Goal: Find specific page/section: Find specific page/section

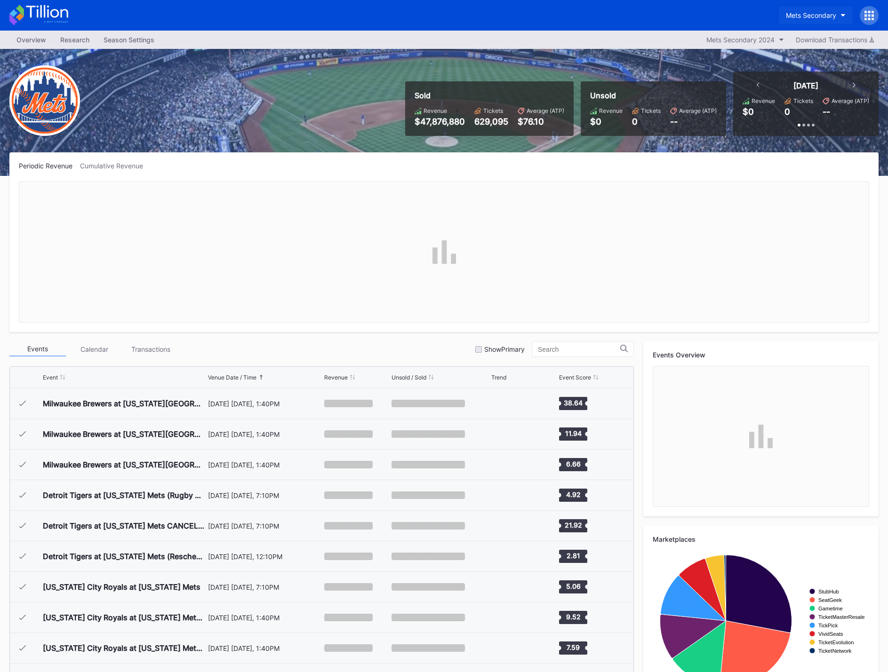
click at [822, 17] on div "Mets Secondary" at bounding box center [811, 15] width 50 height 8
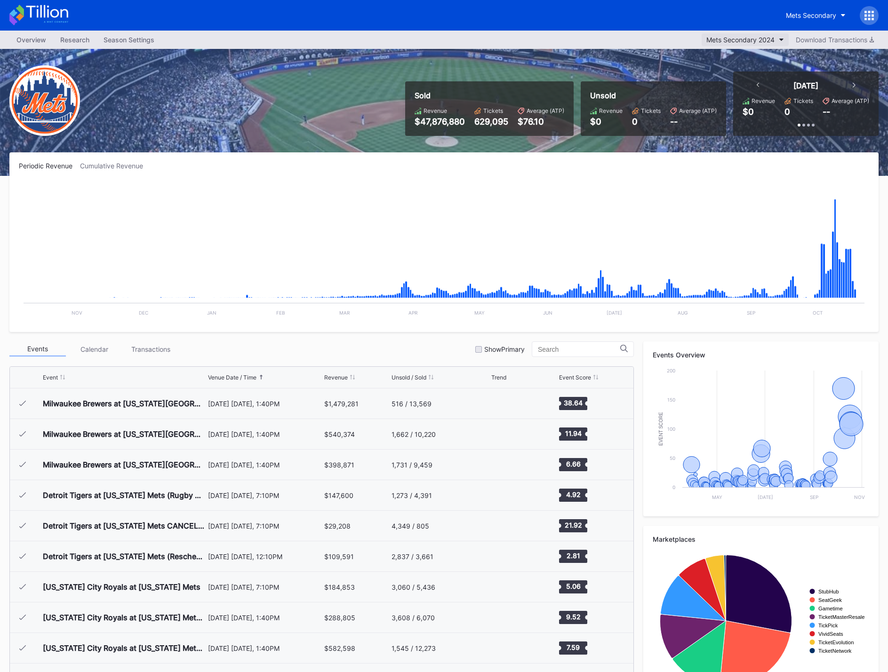
click at [730, 34] on button "Mets Secondary 2024" at bounding box center [745, 39] width 87 height 13
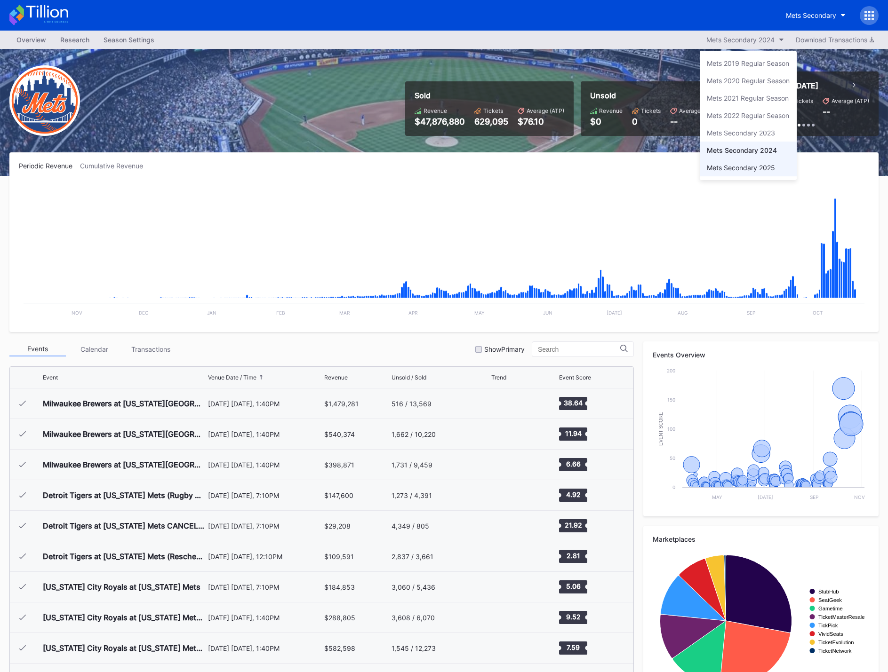
click at [737, 168] on div "Mets Secondary 2025" at bounding box center [741, 168] width 68 height 8
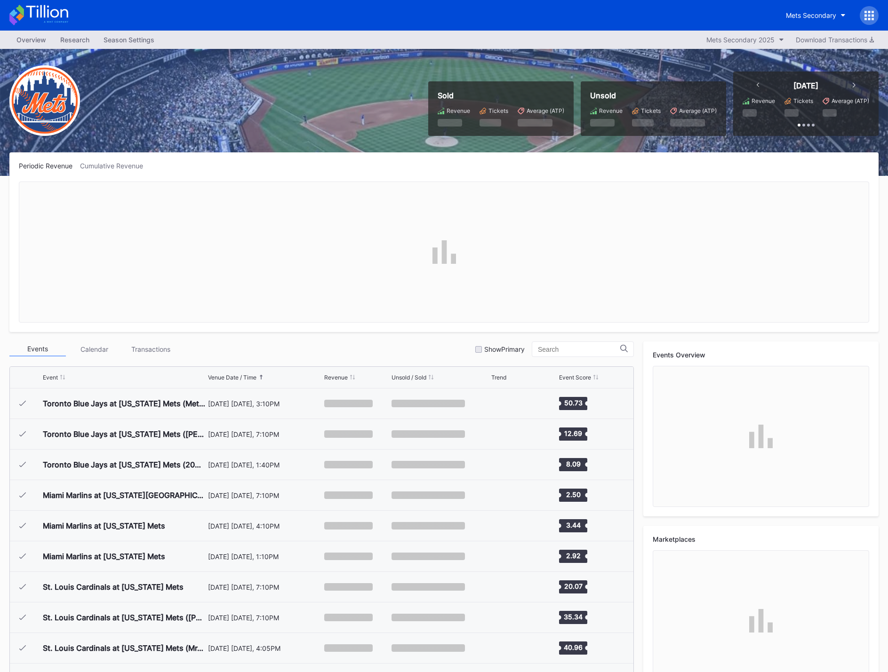
scroll to position [1896, 0]
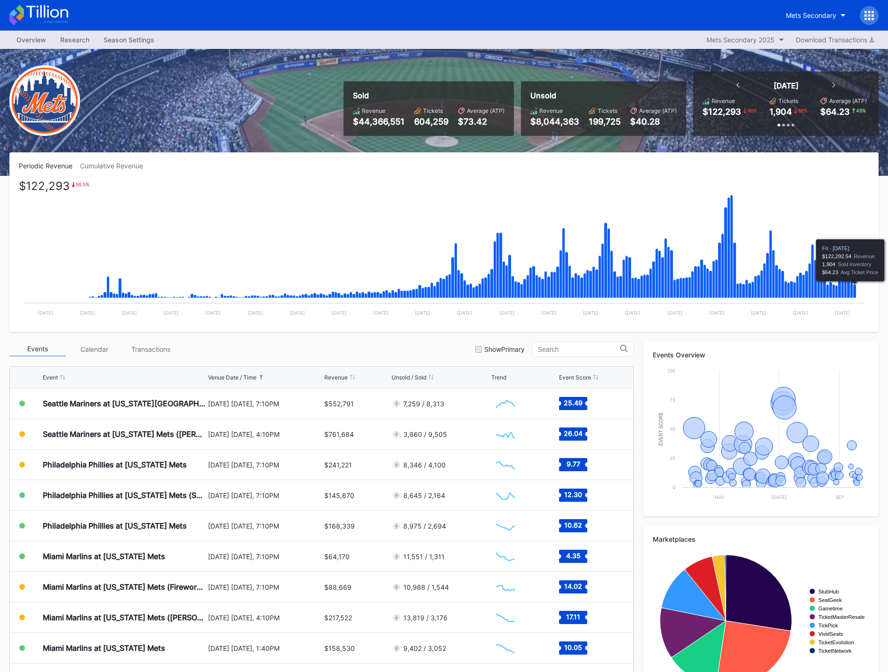
click at [856, 289] on icon "Chart title" at bounding box center [854, 292] width 3 height 14
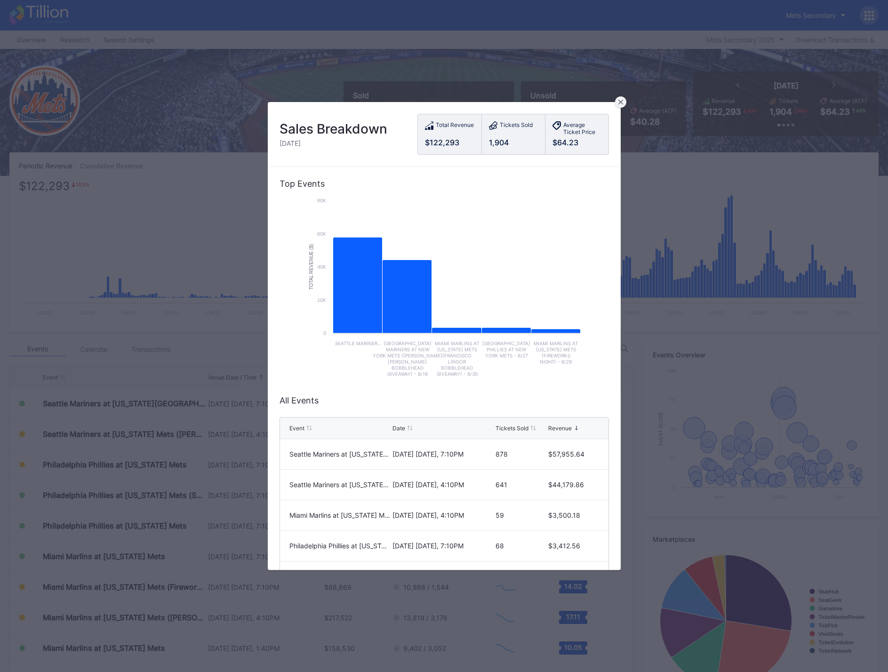
click at [618, 101] on icon at bounding box center [620, 102] width 5 height 5
